Goal: Task Accomplishment & Management: Use online tool/utility

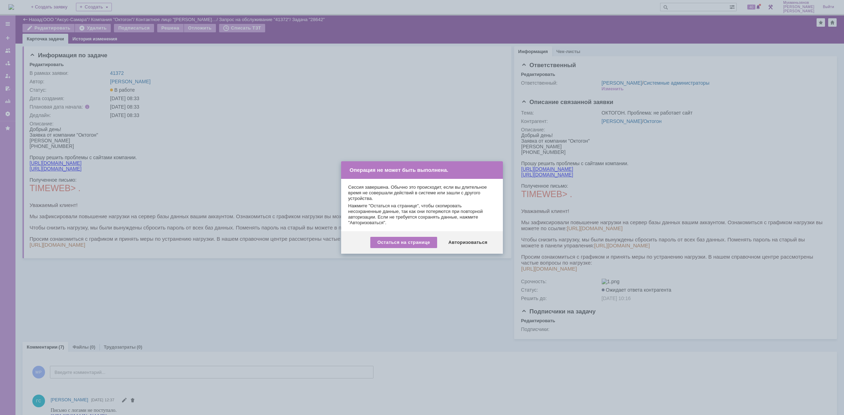
scroll to position [220, 0]
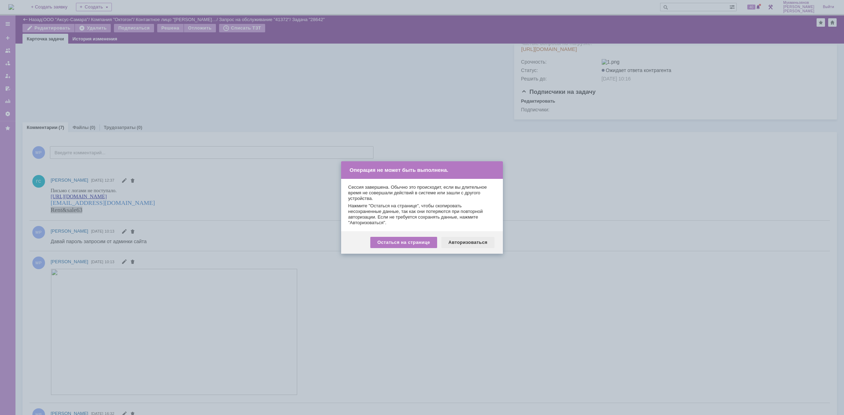
click at [461, 243] on div "Авторизоваться" at bounding box center [467, 242] width 53 height 11
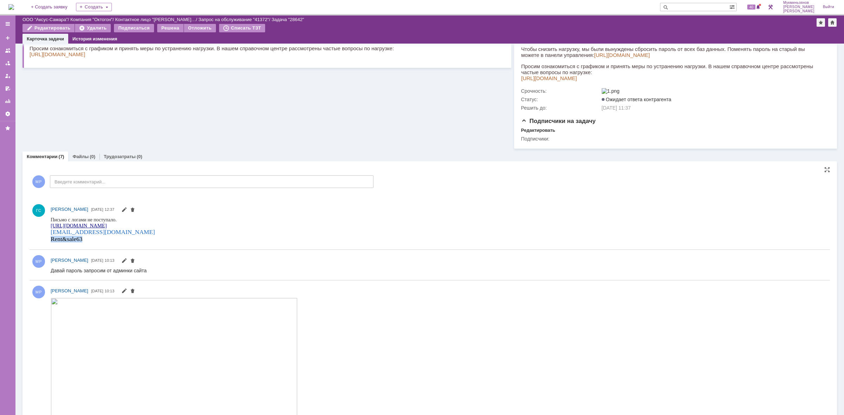
drag, startPoint x: 85, startPoint y: 241, endPoint x: 52, endPoint y: 241, distance: 33.4
click at [52, 241] on div "Rent&sale63" at bounding box center [103, 239] width 104 height 7
copy span "Rent&sale63"
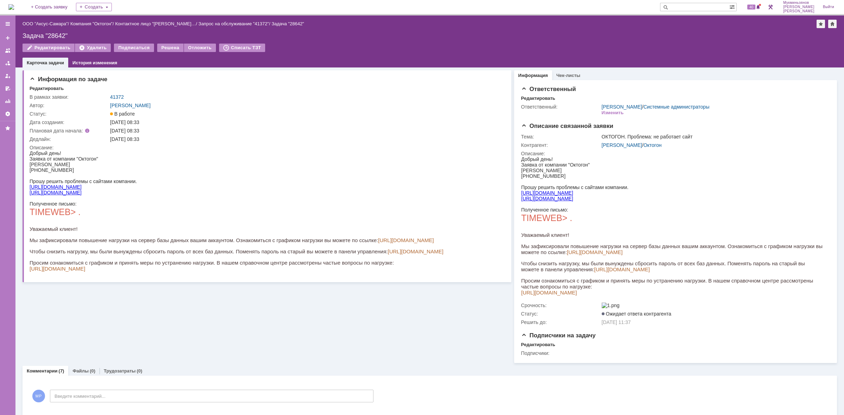
click at [14, 7] on img at bounding box center [11, 7] width 6 height 6
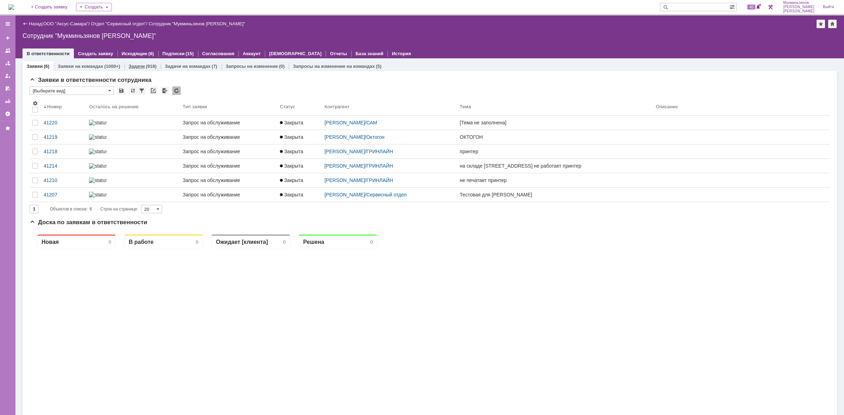
click at [132, 65] on link "Задачи" at bounding box center [137, 66] width 16 height 5
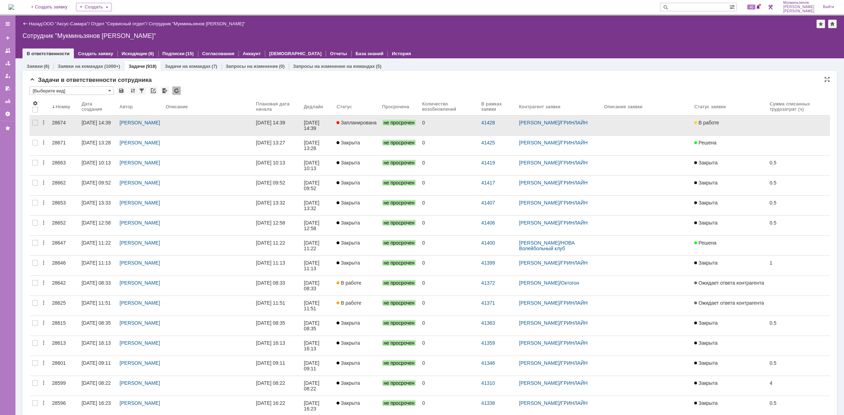
click at [294, 118] on link "21.08.2025 14:39" at bounding box center [277, 126] width 48 height 20
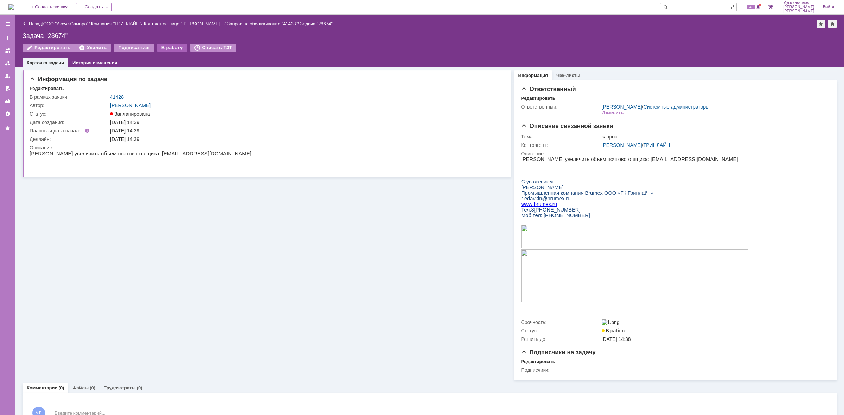
click at [166, 48] on div "В работу" at bounding box center [172, 48] width 30 height 8
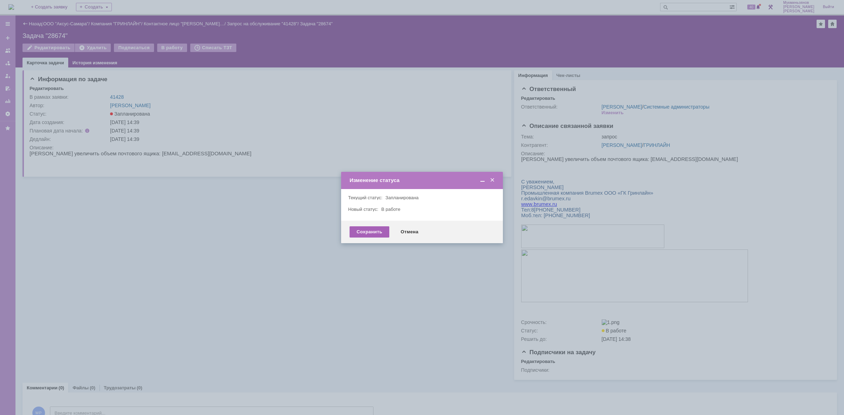
click at [360, 229] on div "Сохранить" at bounding box center [370, 231] width 40 height 11
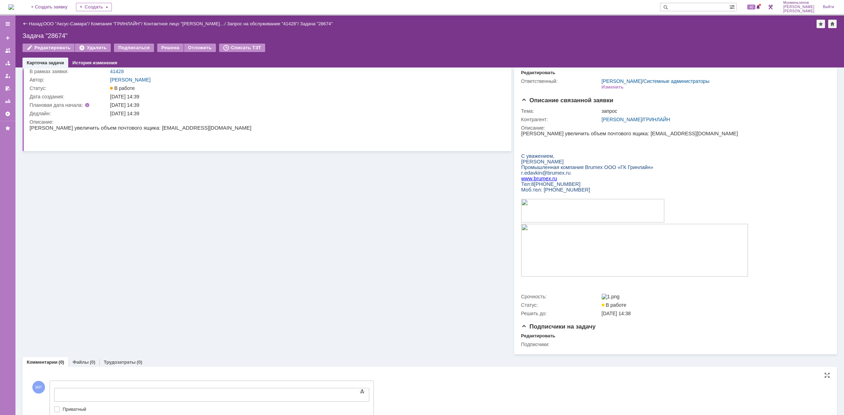
click at [137, 393] on div at bounding box center [112, 394] width 100 height 6
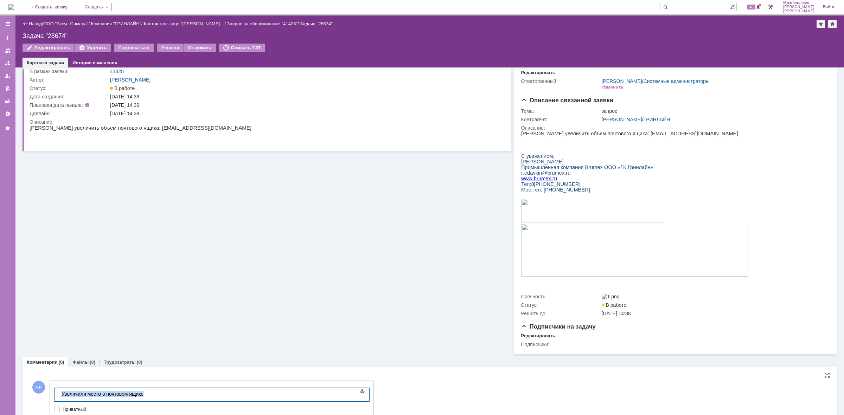
drag, startPoint x: 135, startPoint y: 392, endPoint x: 4, endPoint y: 384, distance: 131.4
click at [59, 389] on html "Увеличили место в почтовом ящике" at bounding box center [112, 395] width 106 height 12
copy div "Увеличили место в почтовом ящике"
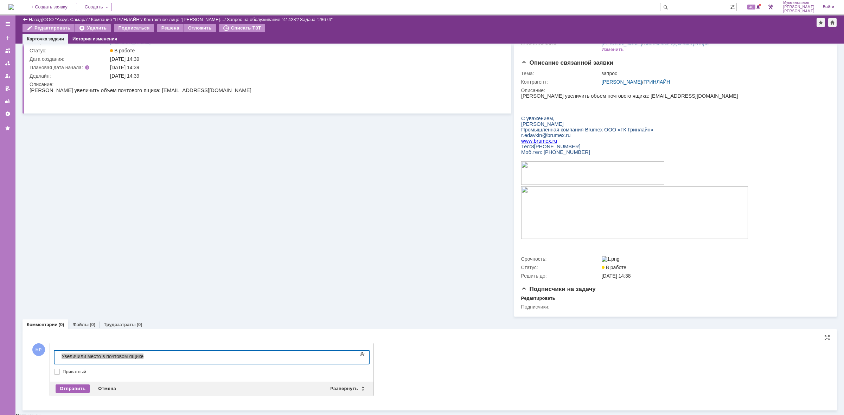
click at [72, 393] on div "Отправить" at bounding box center [73, 389] width 34 height 8
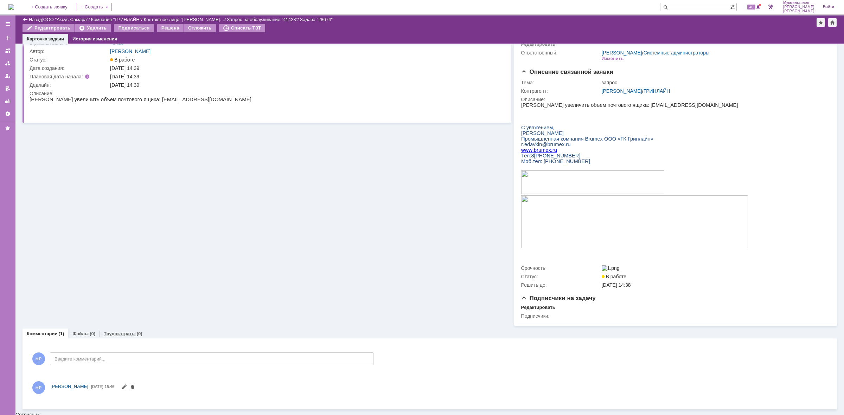
scroll to position [33, 0]
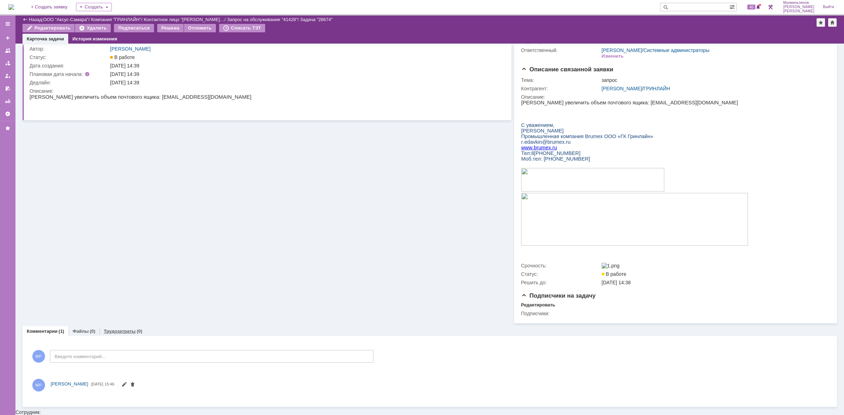
click at [123, 338] on div "Комментарии (1) Файлы (0) Трудозатраты (0) Комментарии Добавить комментарий МР …" at bounding box center [430, 366] width 815 height 81
click at [120, 337] on div "Трудозатраты (0)" at bounding box center [123, 331] width 47 height 10
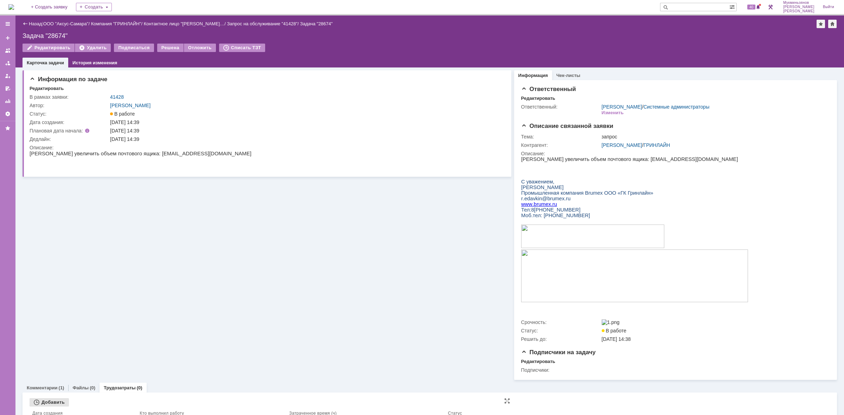
drag, startPoint x: 42, startPoint y: 407, endPoint x: 50, endPoint y: 402, distance: 9.9
click at [43, 406] on div "Добавить" at bounding box center [49, 402] width 39 height 8
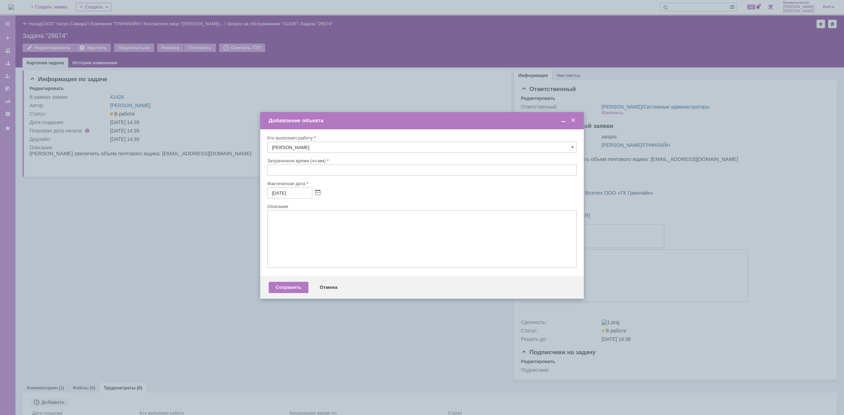
click at [359, 173] on input "text" at bounding box center [421, 170] width 309 height 11
type input "00:30"
click at [278, 234] on textarea at bounding box center [421, 239] width 309 height 58
paste textarea "Увеличили место в почтовом ящике"
type textarea "Увеличили место в почтовом ящике"
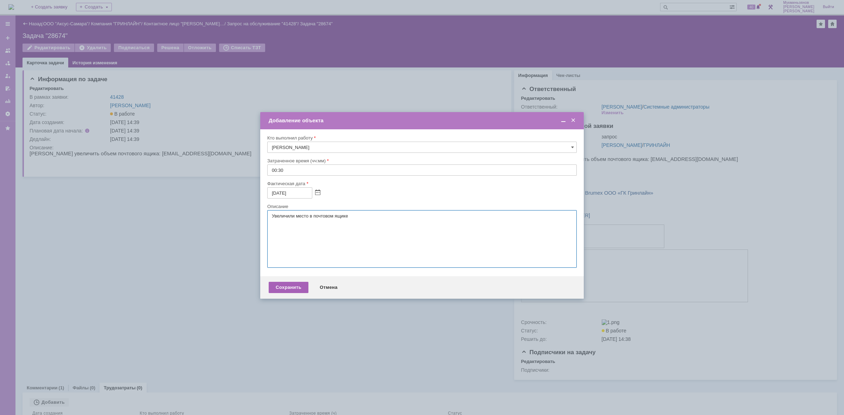
click at [284, 293] on div "Сохранить" at bounding box center [289, 287] width 40 height 11
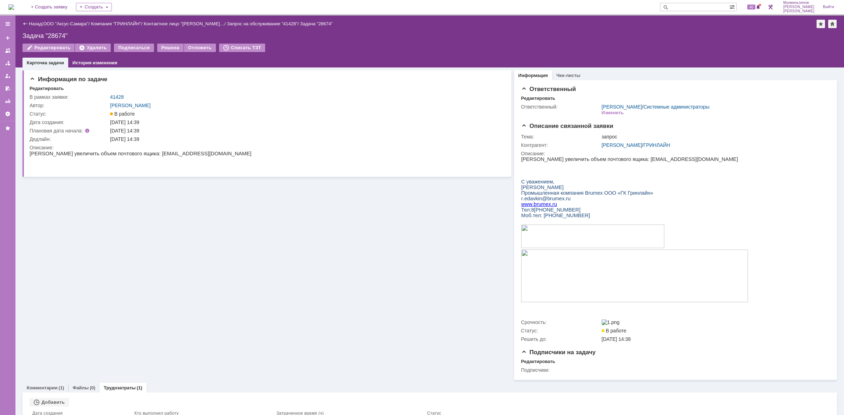
click at [161, 43] on div "Назад | ООО "Аксус-Самара" / Компания "ГРИНЛАЙН" / Контактное лицо "Едавкин Ром…" at bounding box center [429, 41] width 829 height 52
click at [162, 51] on div "Решена" at bounding box center [170, 48] width 26 height 8
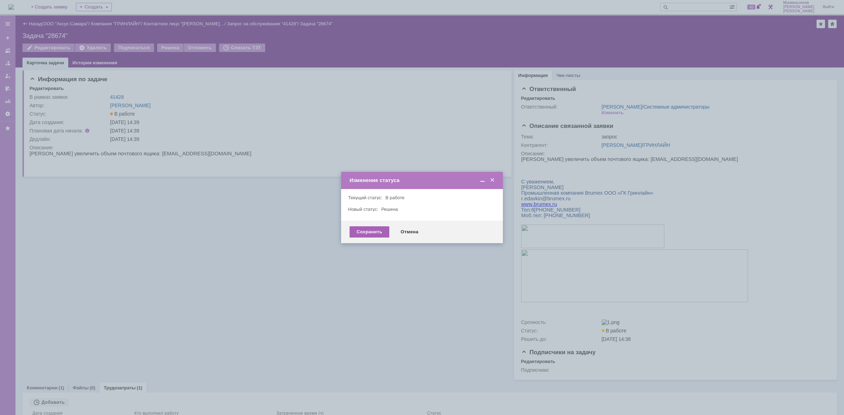
click at [358, 235] on div "Сохранить" at bounding box center [370, 231] width 40 height 11
